Goal: Task Accomplishment & Management: Complete application form

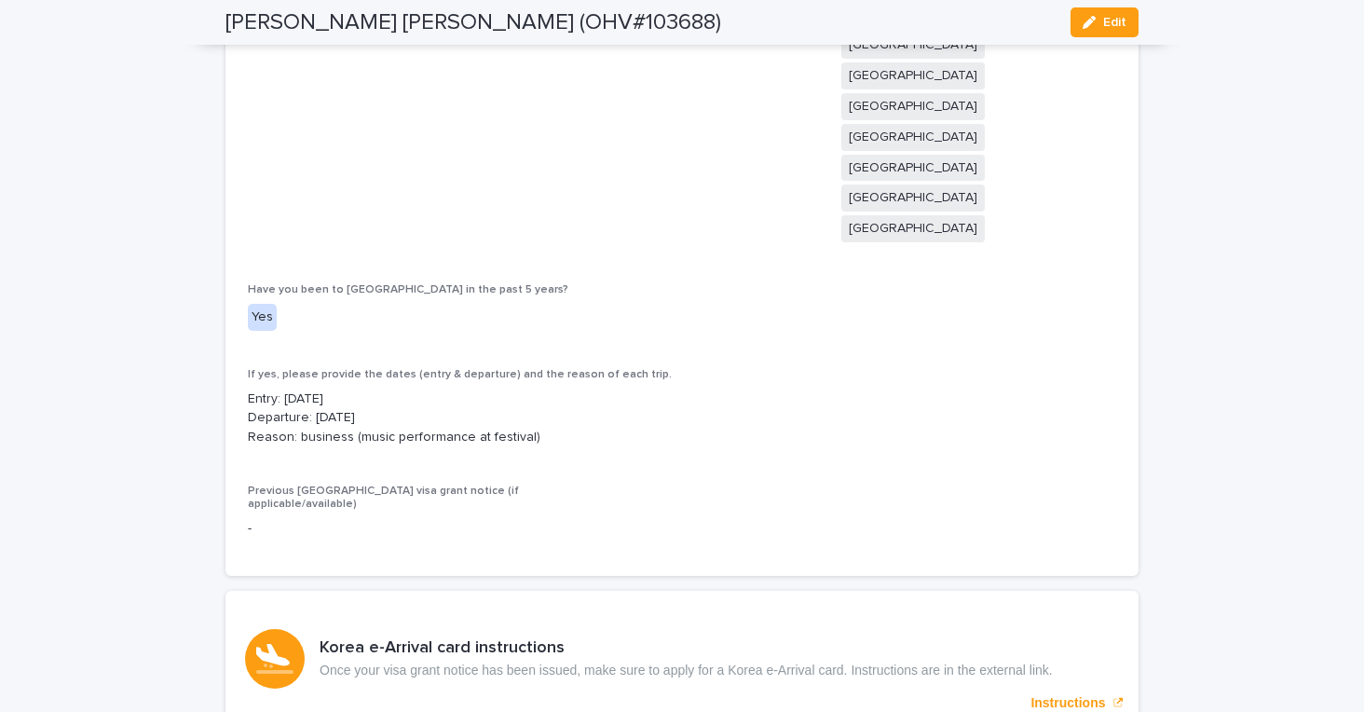
scroll to position [4614, 0]
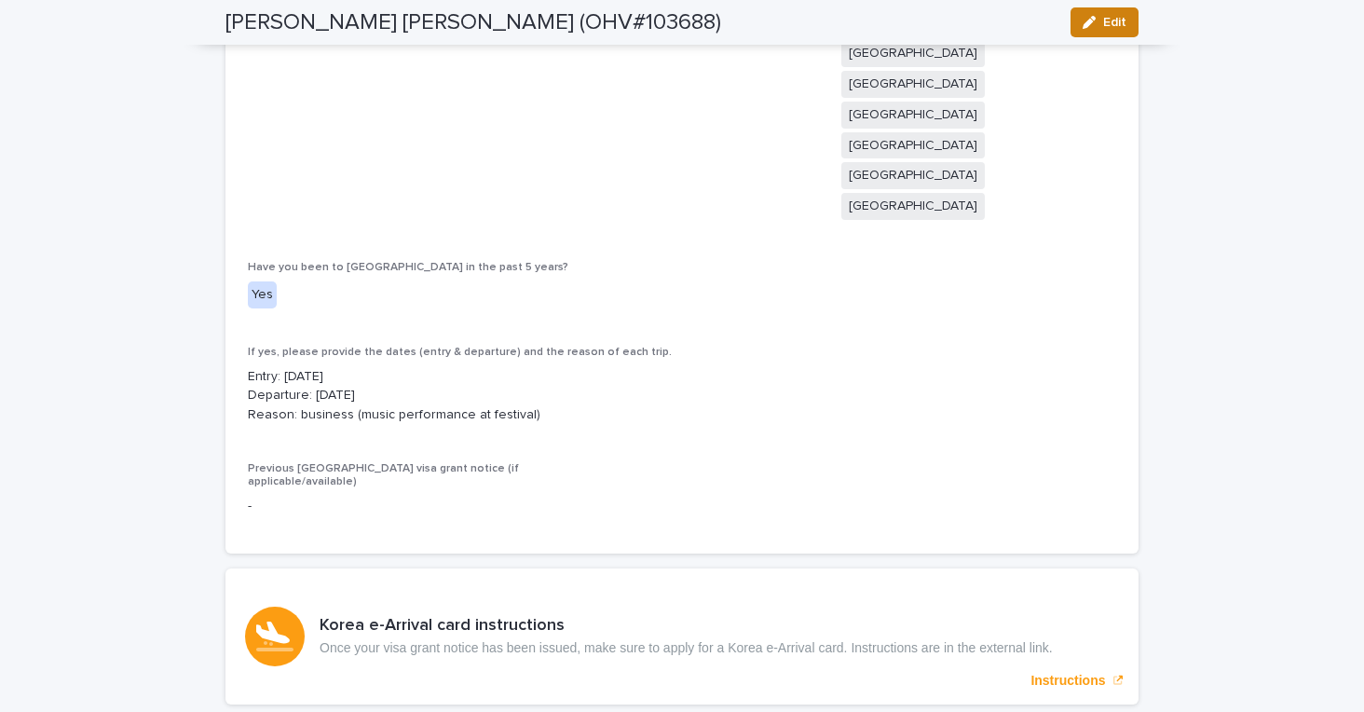
click at [1110, 33] on button "Edit" at bounding box center [1105, 22] width 68 height 30
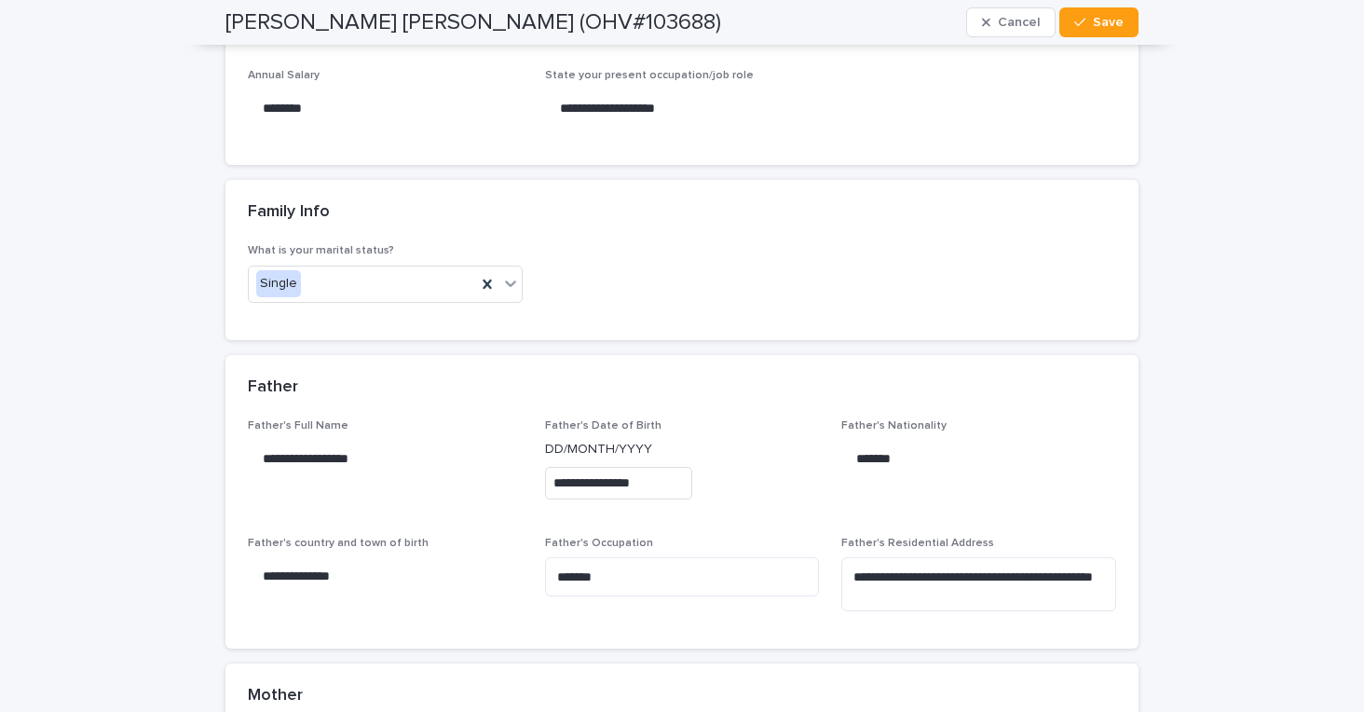
scroll to position [7629, 0]
type input "**********"
drag, startPoint x: 438, startPoint y: 269, endPoint x: 266, endPoint y: 233, distance: 176.2
click at [266, 538] on div "**********" at bounding box center [385, 574] width 275 height 73
type input "**********"
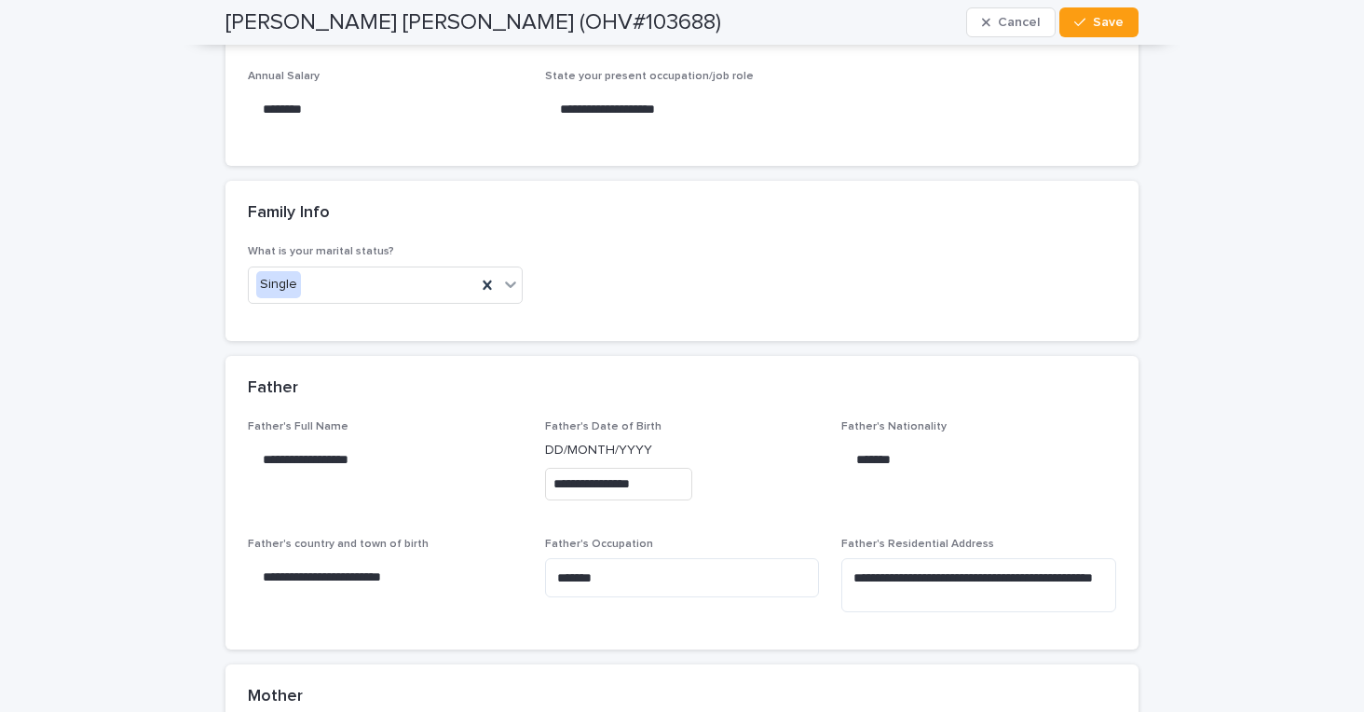
click at [711, 664] on div "Mother" at bounding box center [682, 696] width 913 height 65
click at [1092, 24] on div "button" at bounding box center [1083, 22] width 19 height 13
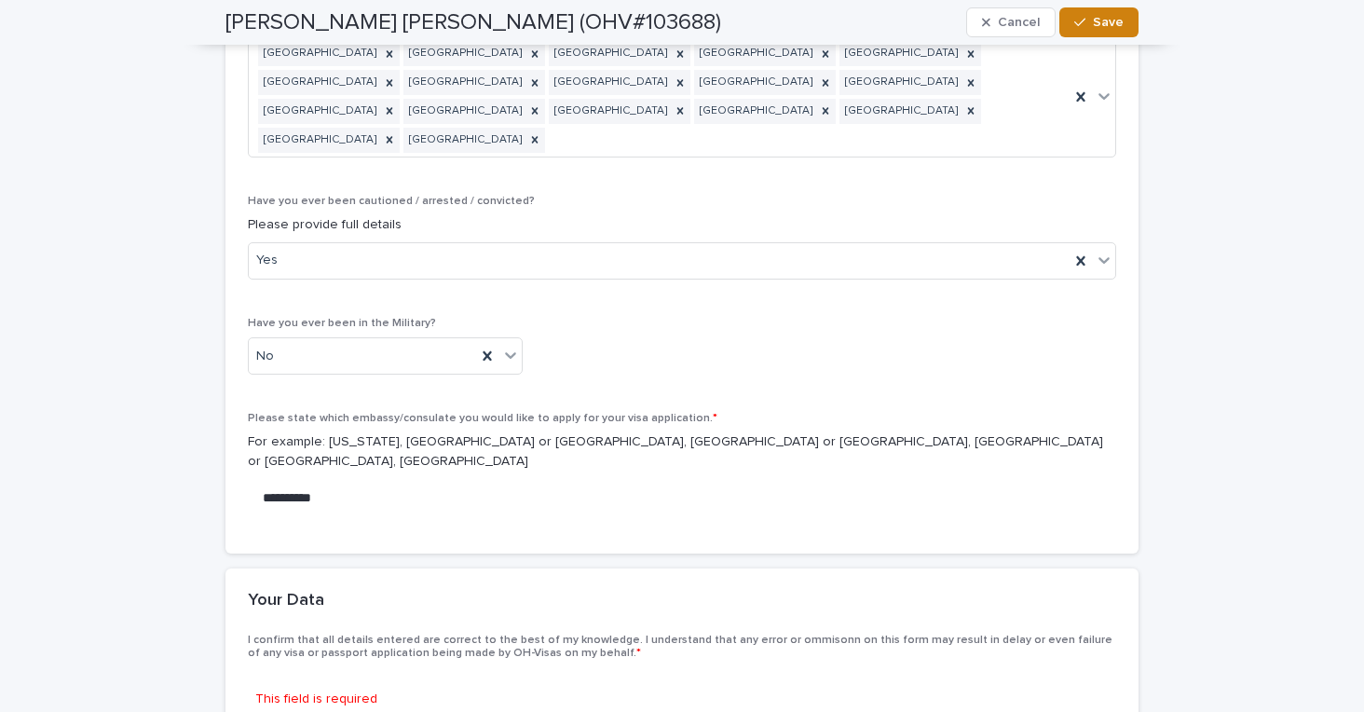
click at [258, 667] on span at bounding box center [255, 674] width 15 height 15
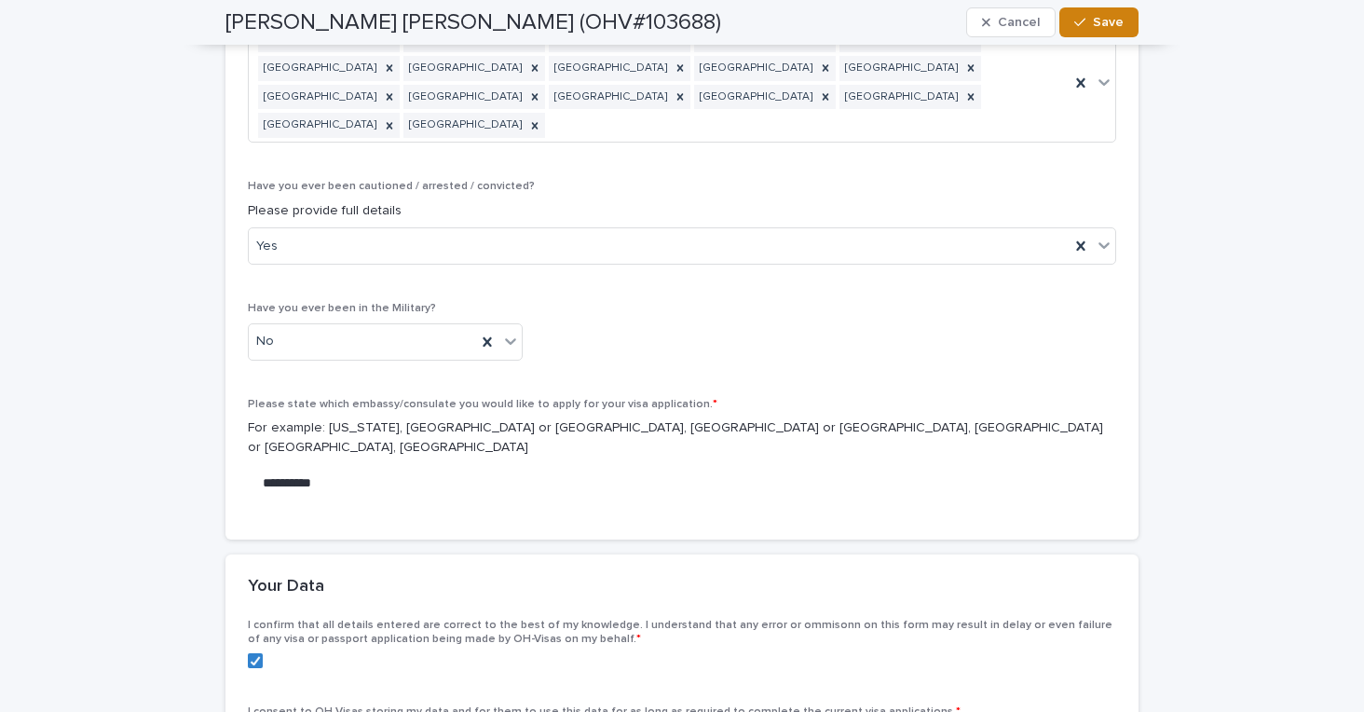
scroll to position [9755, 0]
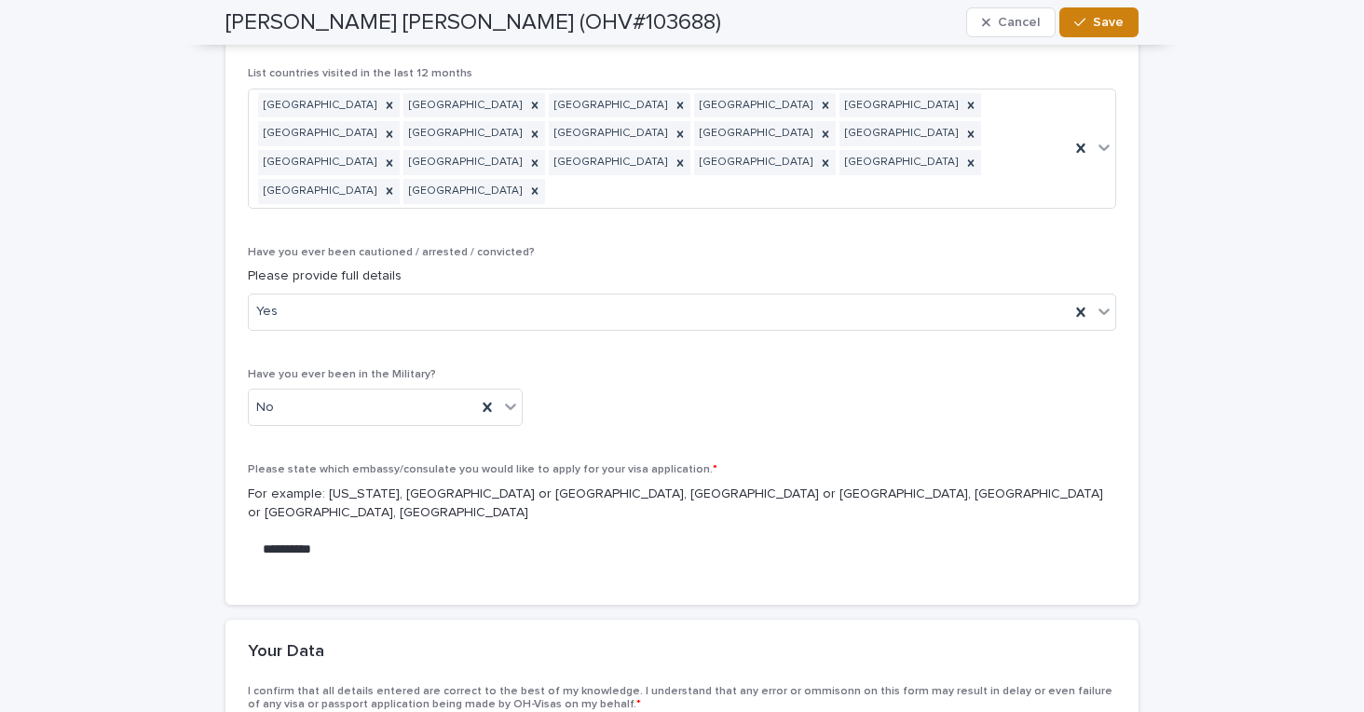
click at [1113, 22] on span "Save" at bounding box center [1108, 22] width 31 height 13
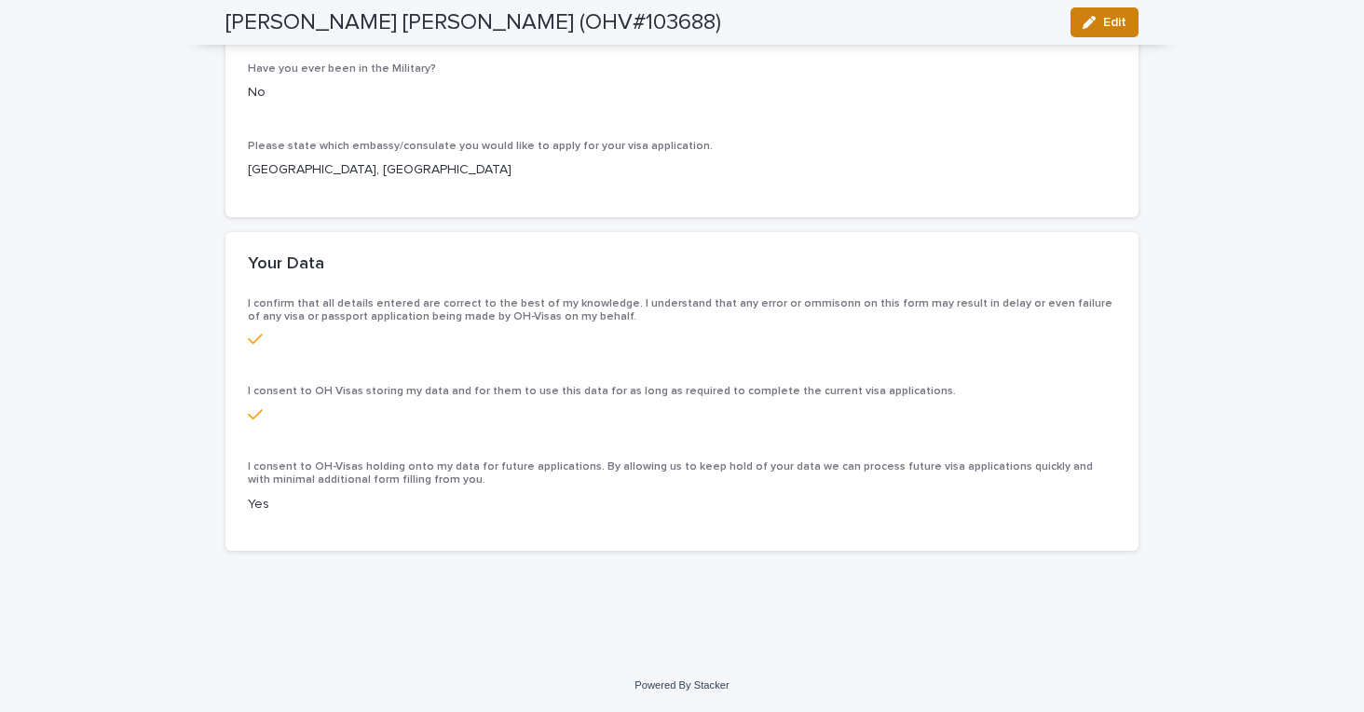
scroll to position [8065, 0]
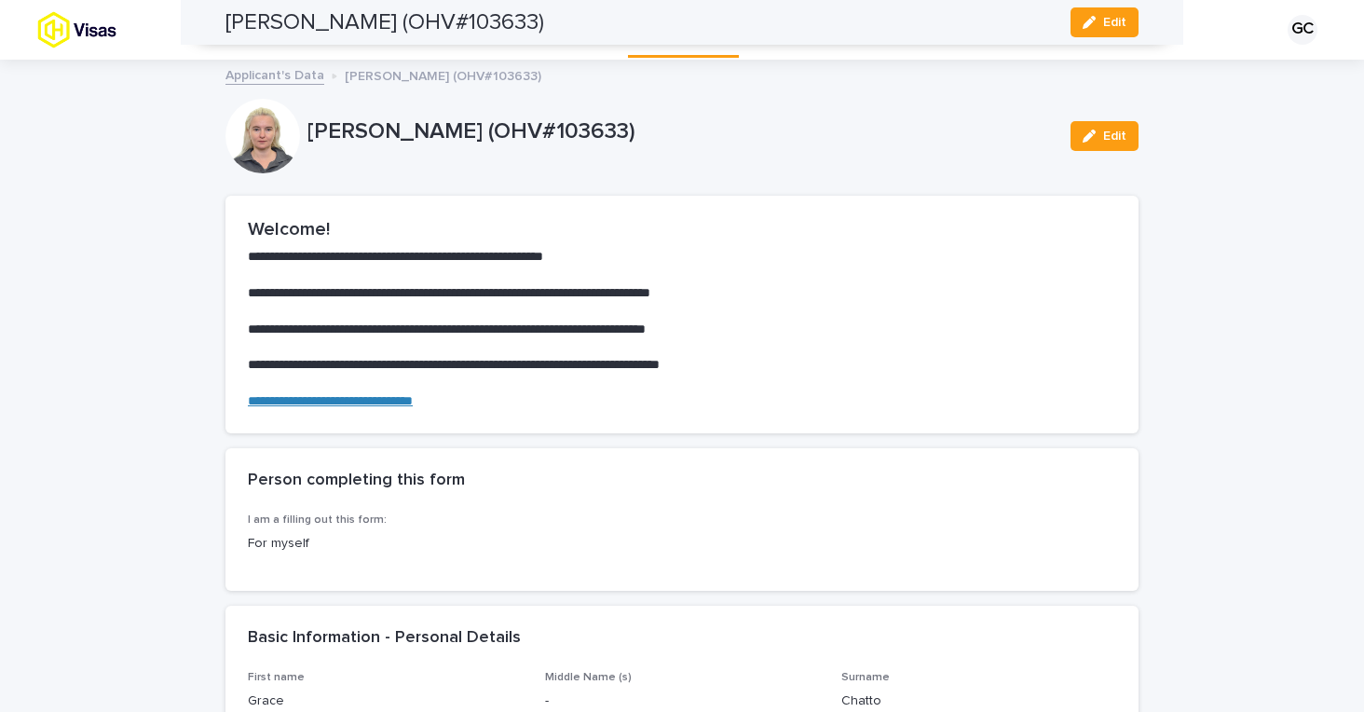
scroll to position [8441, 0]
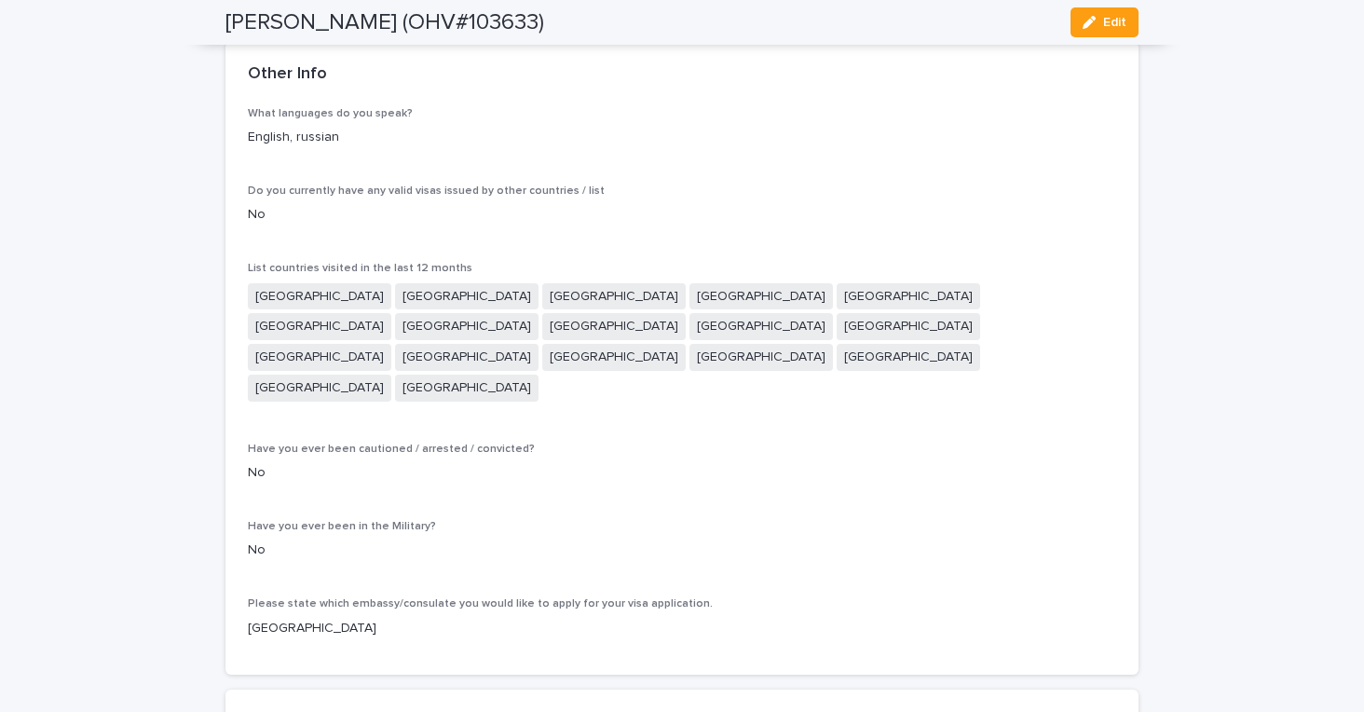
scroll to position [8470, 0]
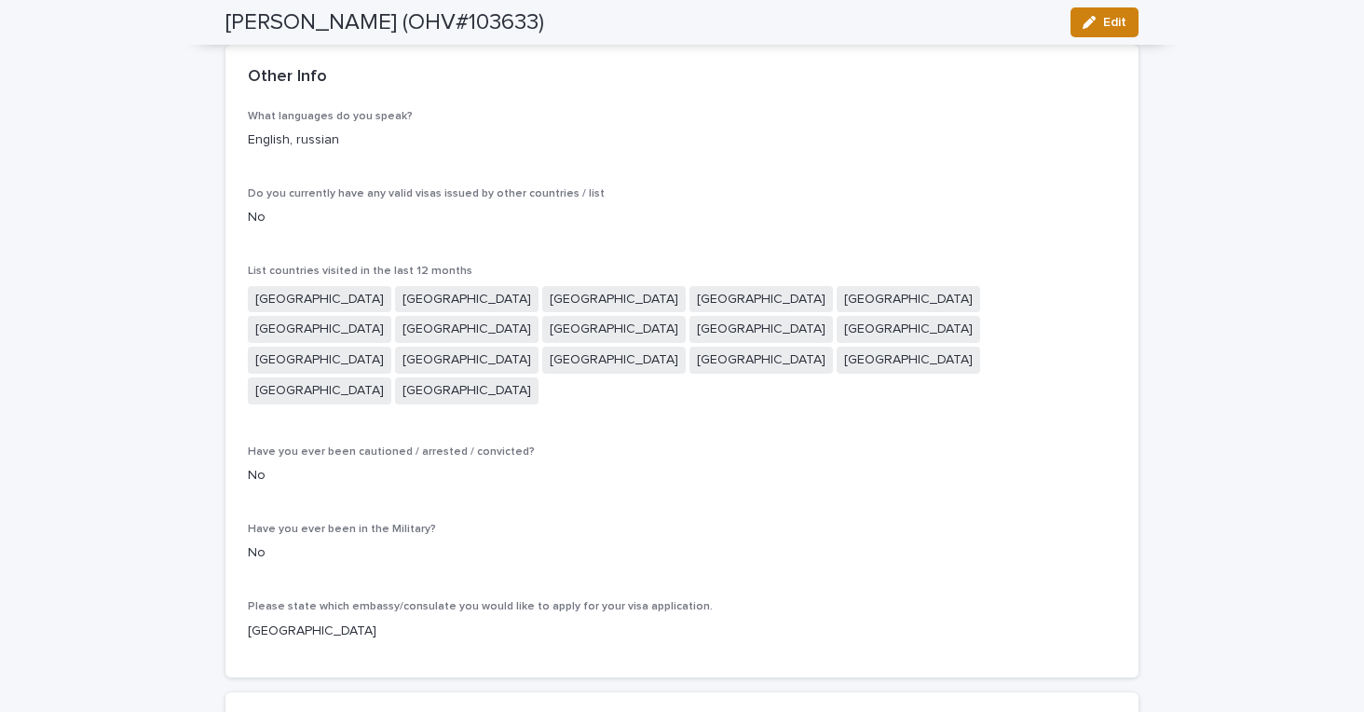
click at [1121, 22] on span "Edit" at bounding box center [1114, 22] width 23 height 13
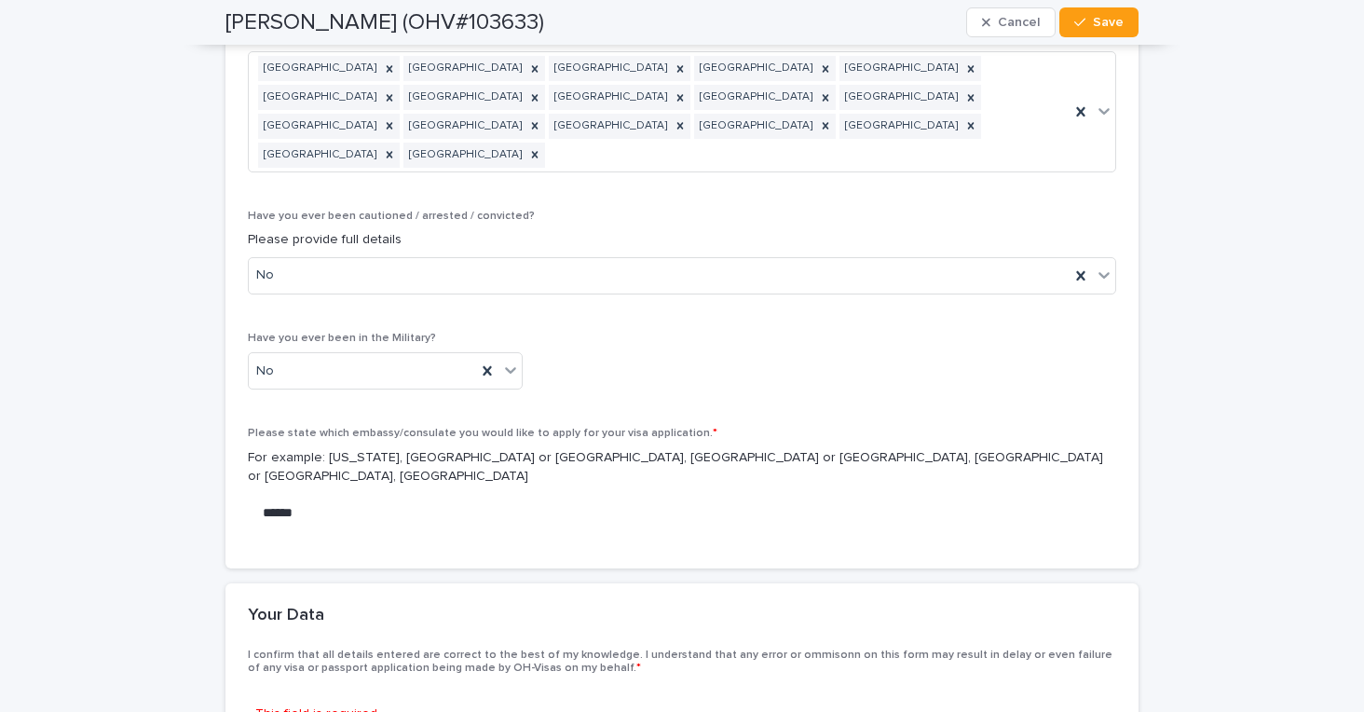
scroll to position [9523, 0]
click at [257, 683] on span at bounding box center [255, 690] width 15 height 15
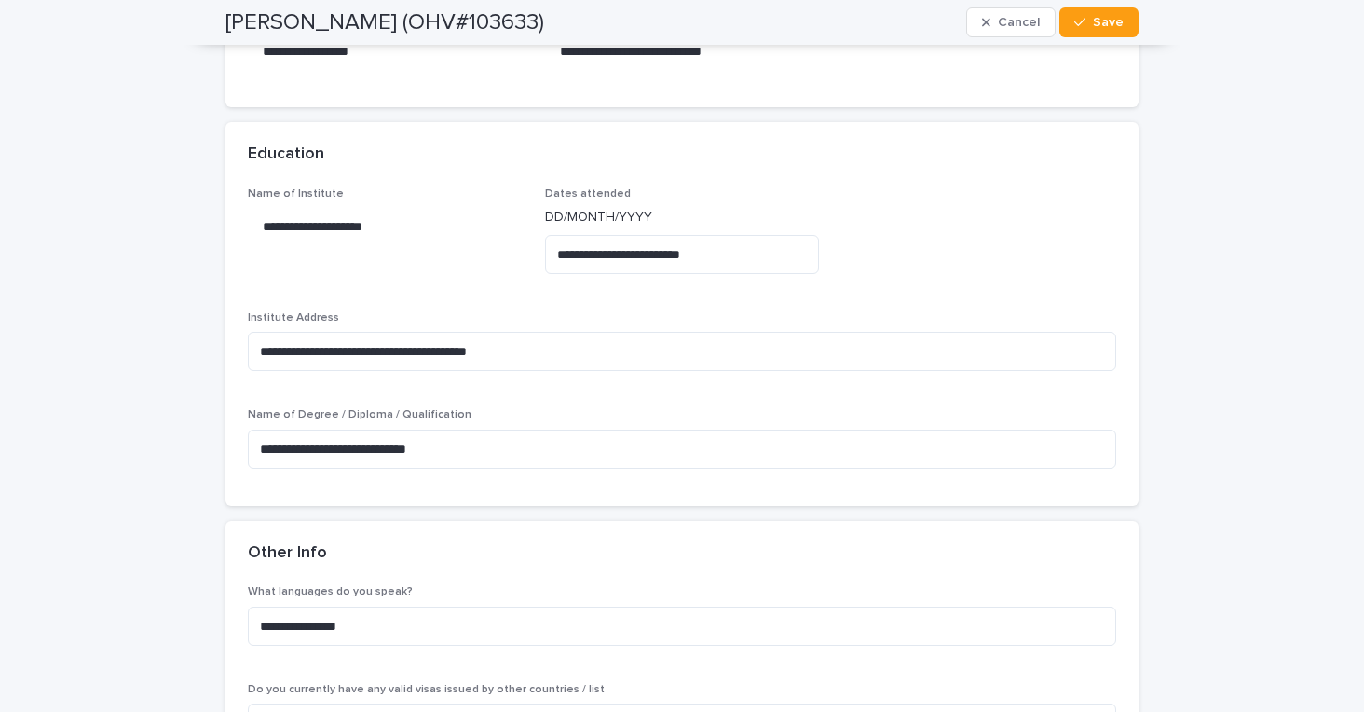
scroll to position [8764, 0]
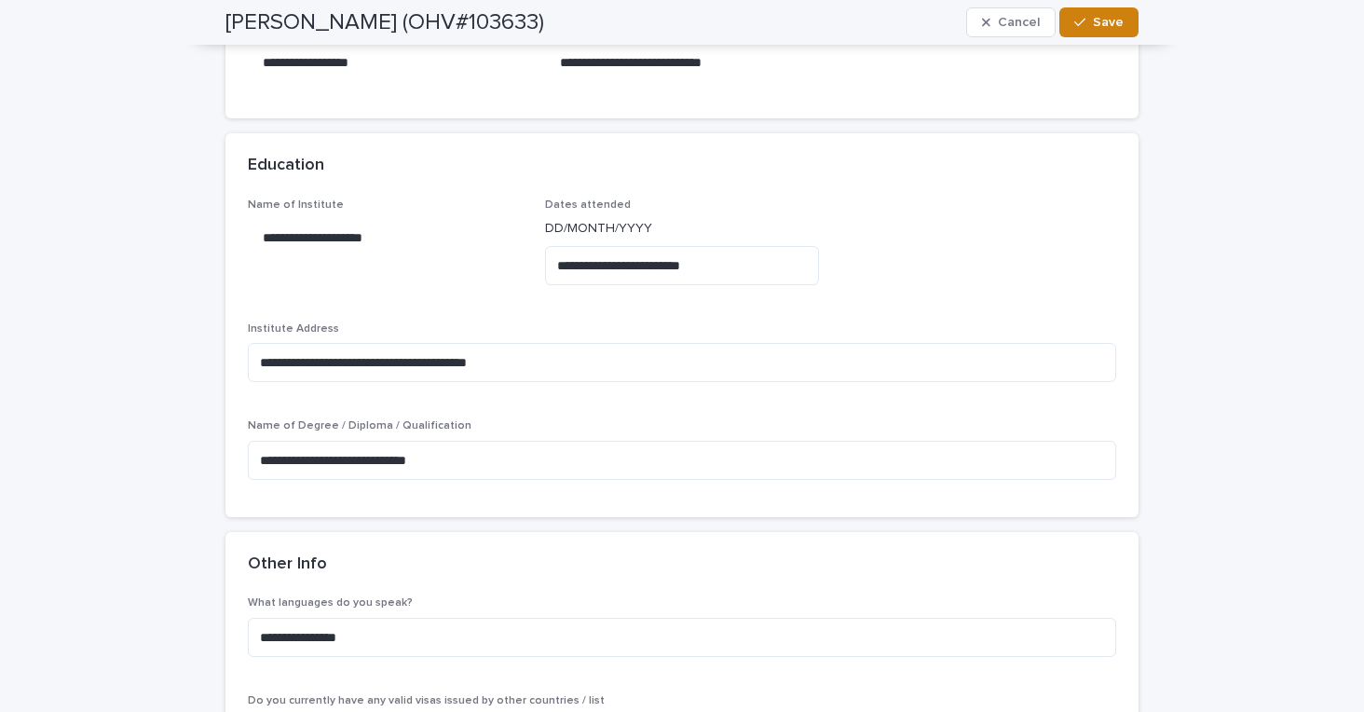
click at [1111, 28] on span "Save" at bounding box center [1108, 22] width 31 height 13
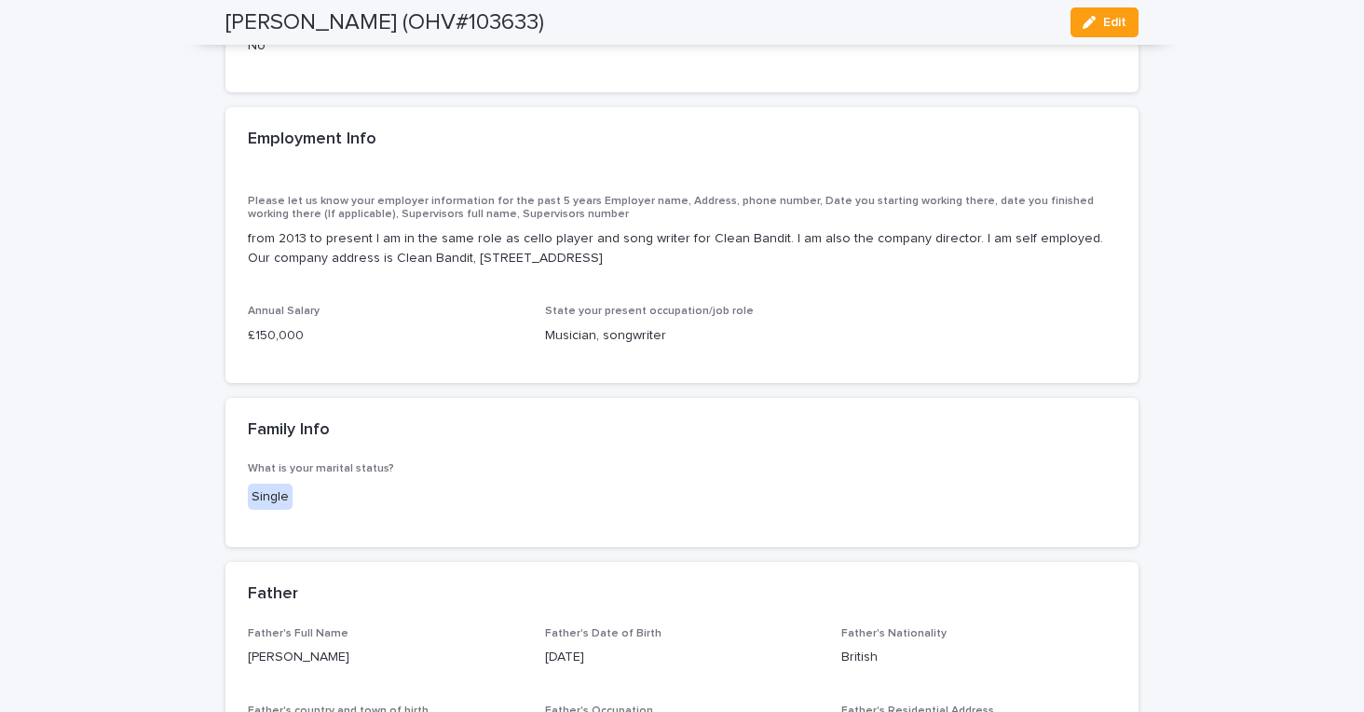
scroll to position [6676, 0]
